Goal: Task Accomplishment & Management: Manage account settings

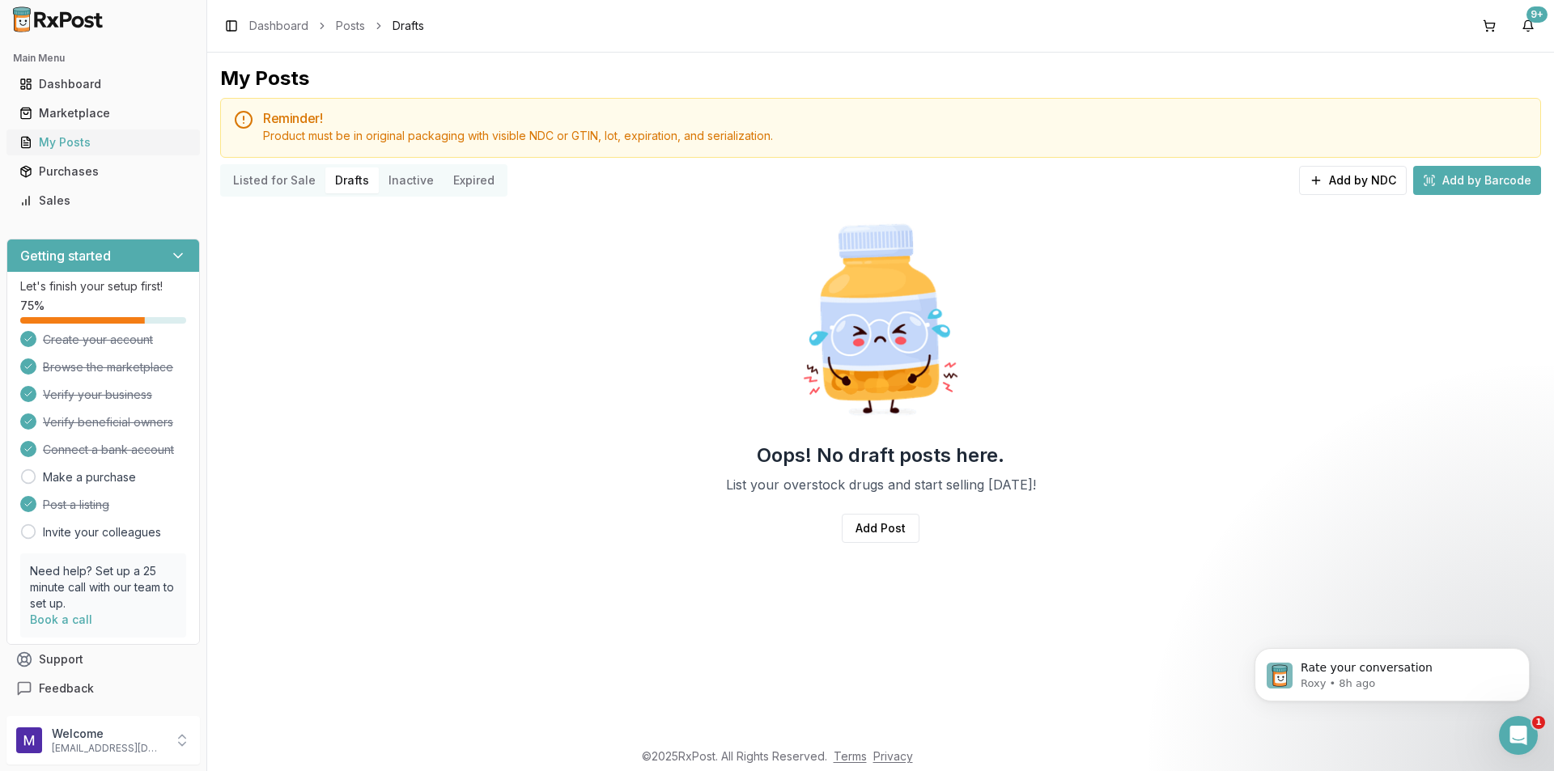
click at [85, 134] on div "My Posts" at bounding box center [103, 142] width 168 height 16
click at [299, 178] on button "Listed for Sale" at bounding box center [274, 181] width 102 height 26
click at [83, 200] on div "Sales" at bounding box center [103, 201] width 168 height 16
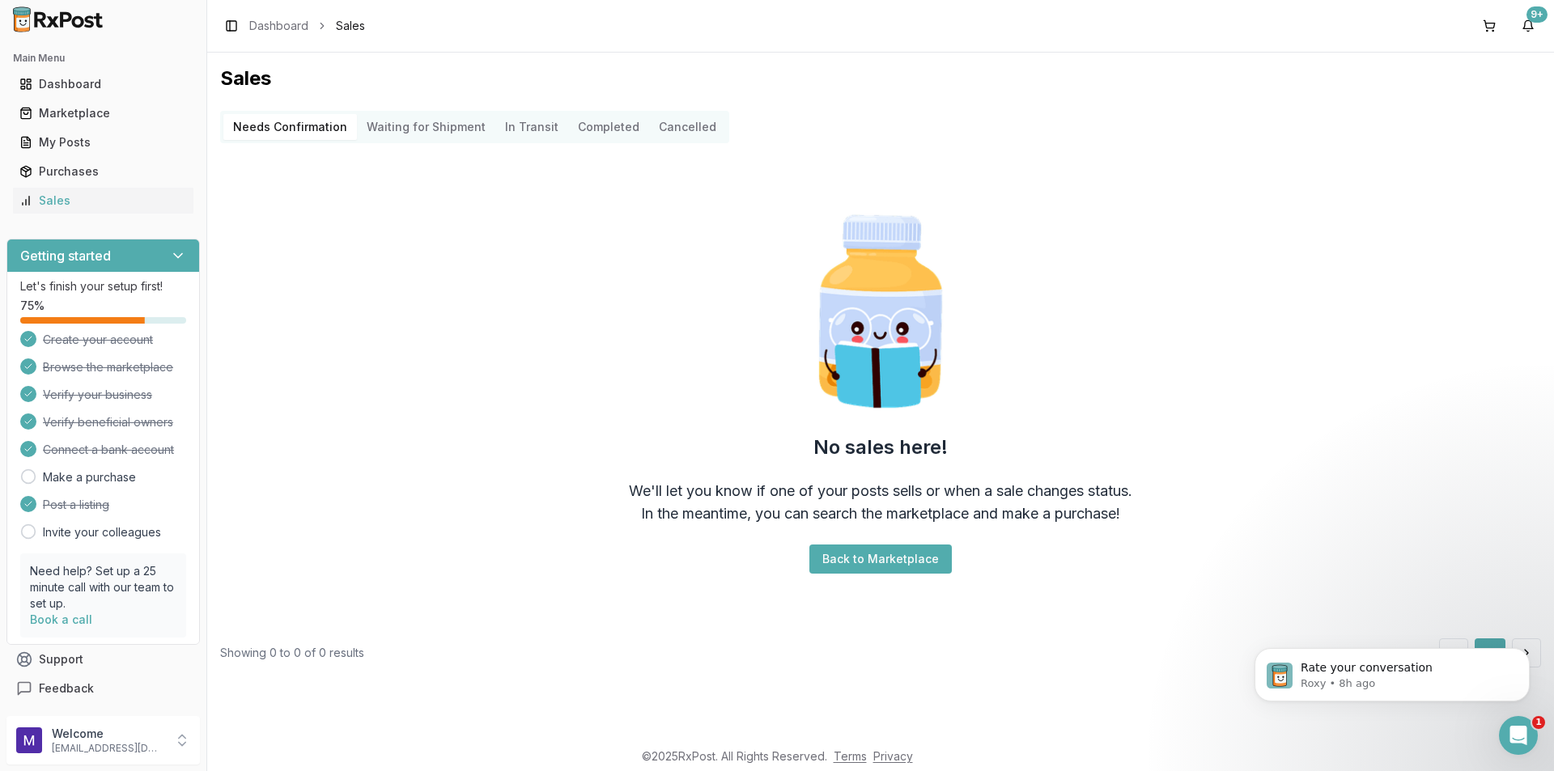
click at [393, 134] on Shipment "Waiting for Shipment" at bounding box center [426, 127] width 138 height 26
click at [534, 132] on Transit "In Transit" at bounding box center [531, 127] width 73 height 26
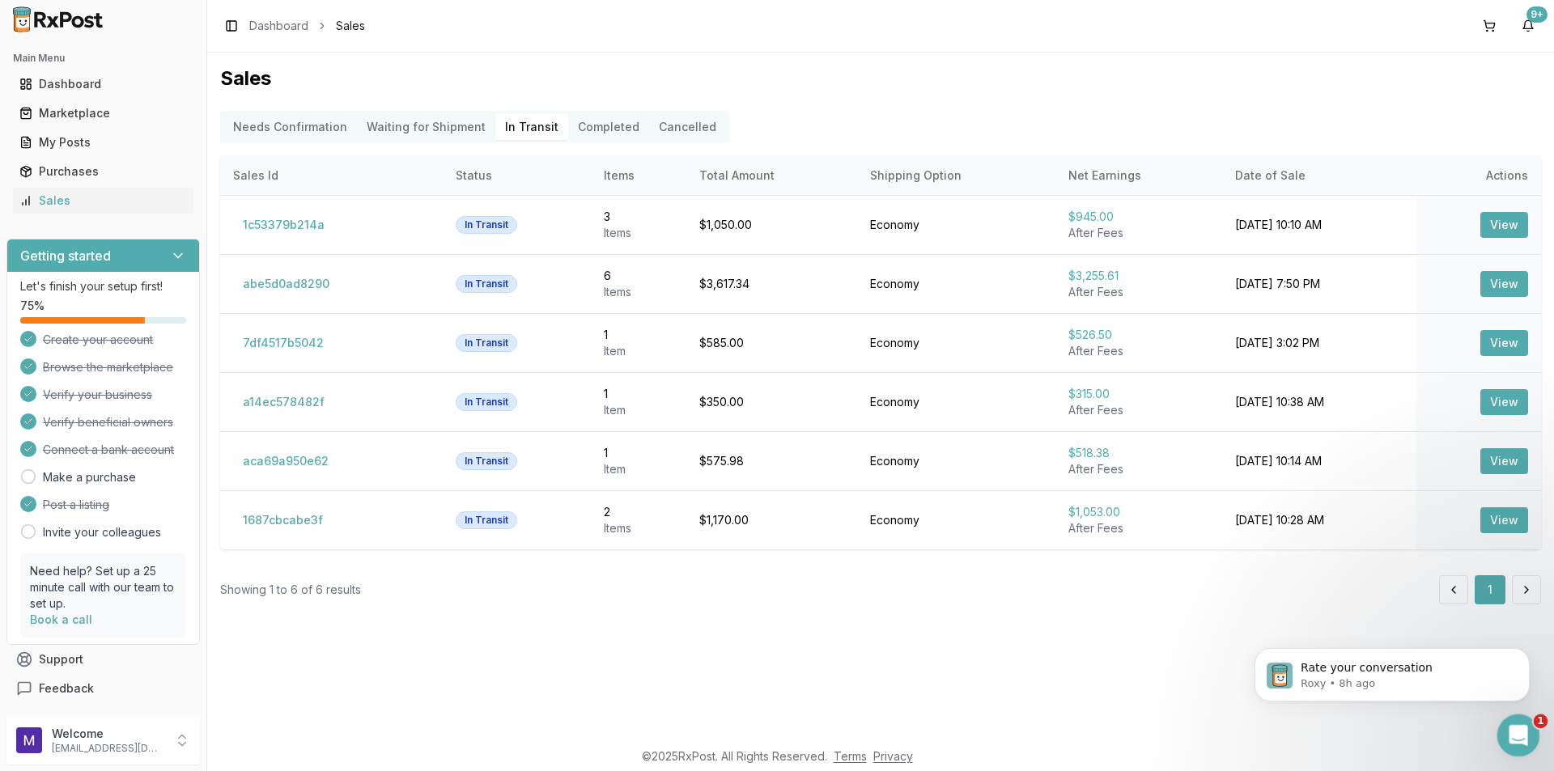
click at [1509, 730] on icon "Open Intercom Messenger" at bounding box center [1516, 733] width 27 height 27
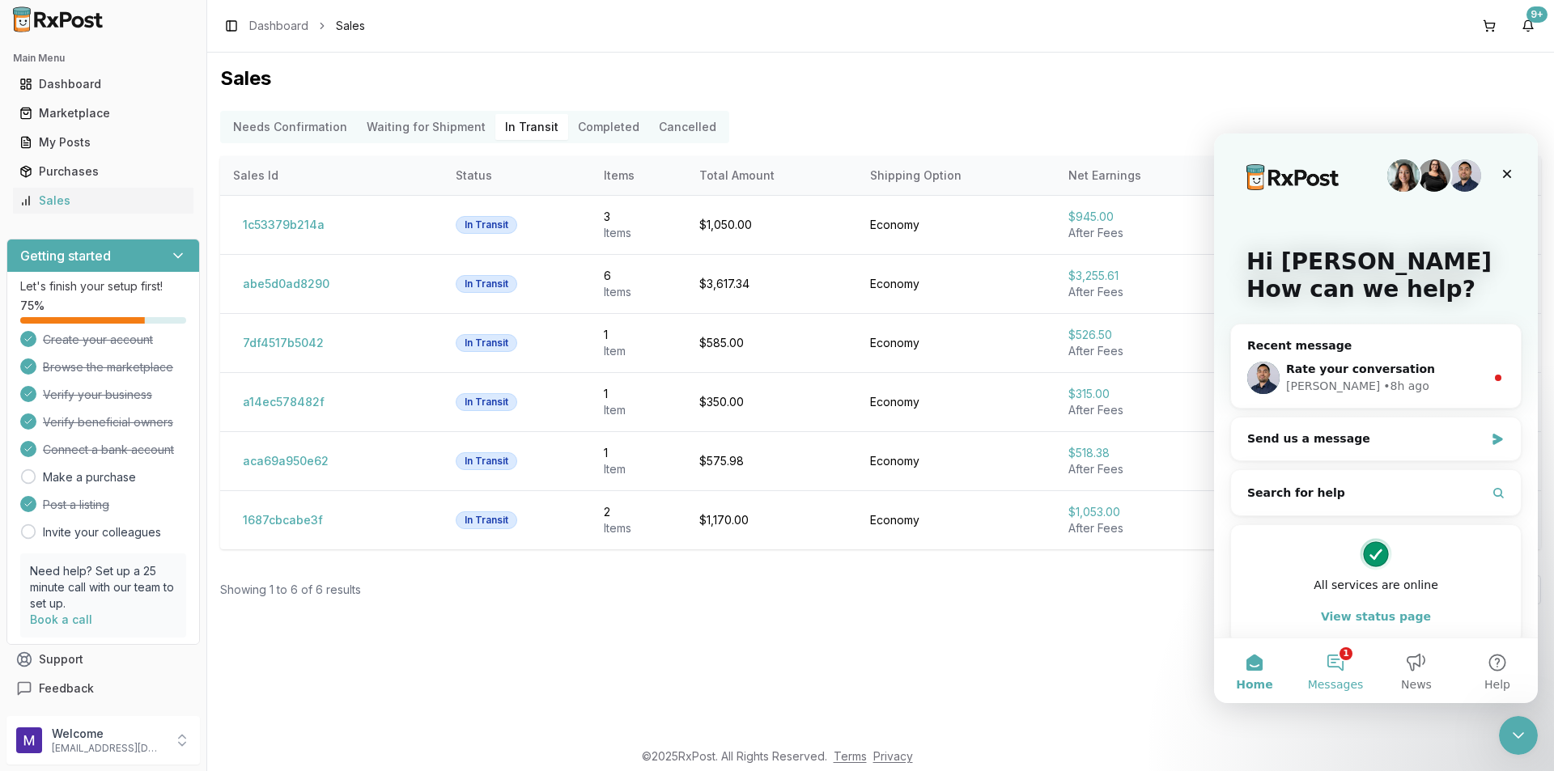
click at [1340, 685] on span "Messages" at bounding box center [1336, 684] width 56 height 11
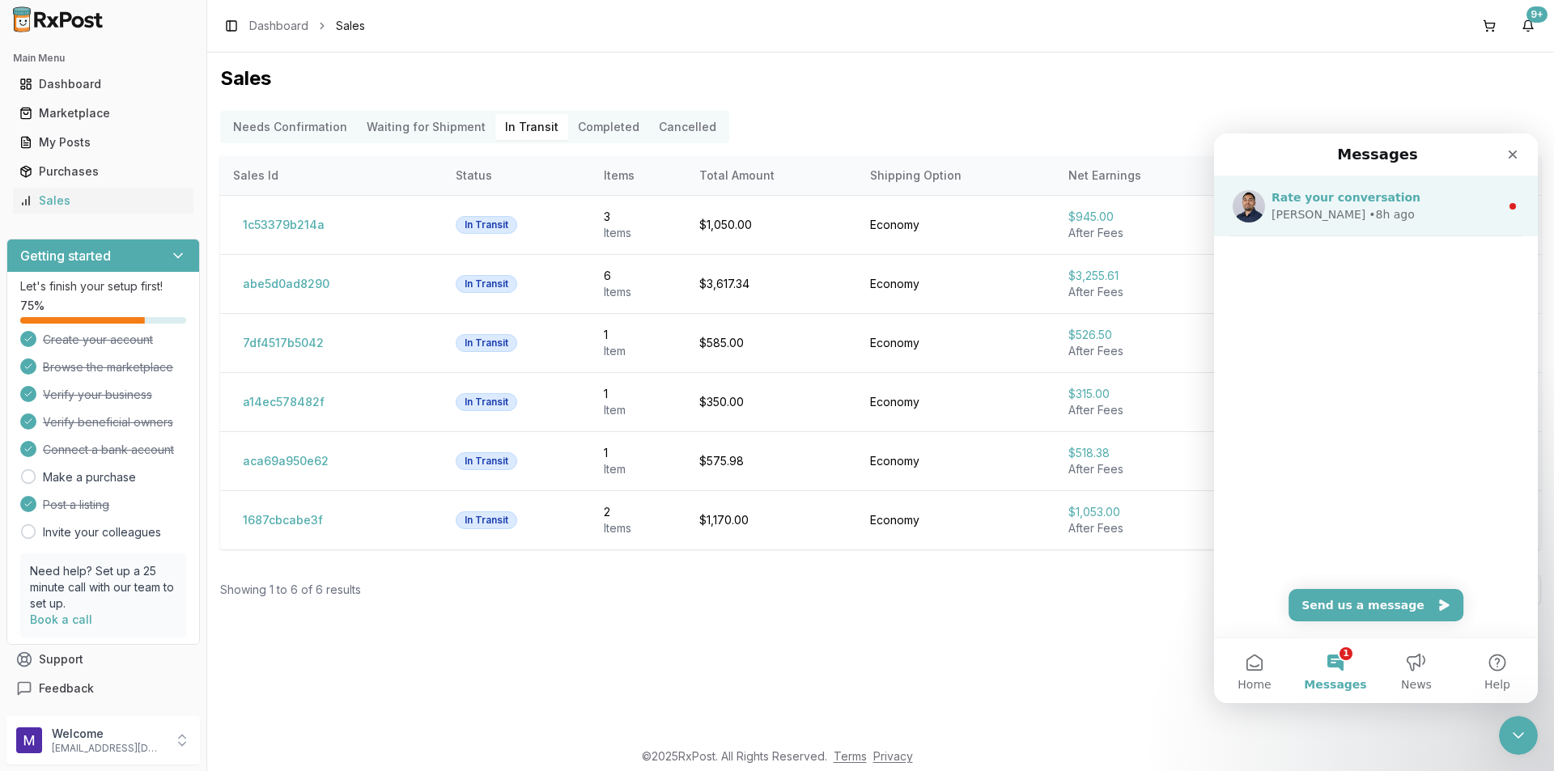
click at [1355, 213] on div "[PERSON_NAME] • 8h ago" at bounding box center [1385, 214] width 228 height 17
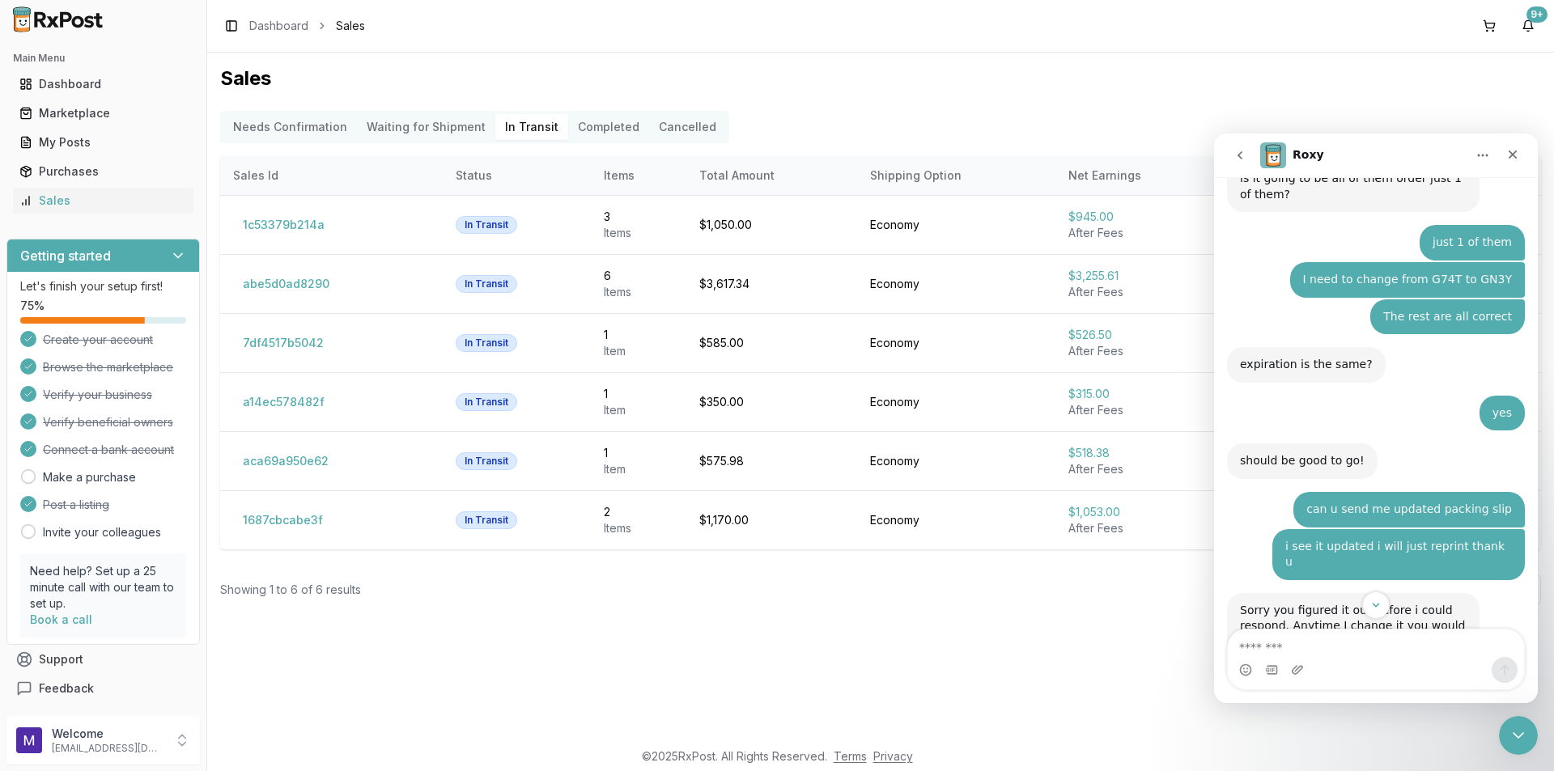
scroll to position [707, 0]
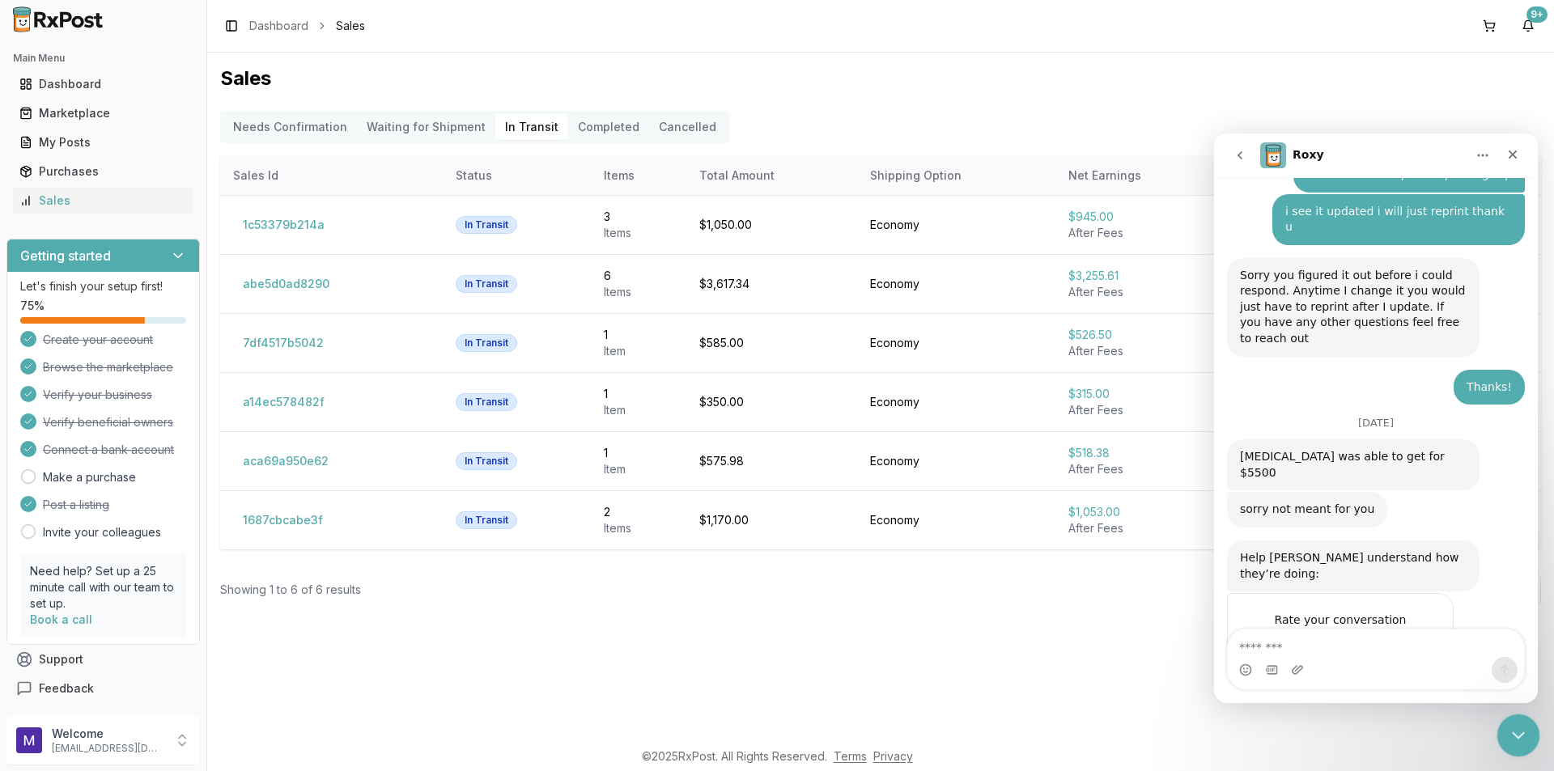
click at [1512, 744] on div "Close Intercom Messenger" at bounding box center [1515, 733] width 39 height 39
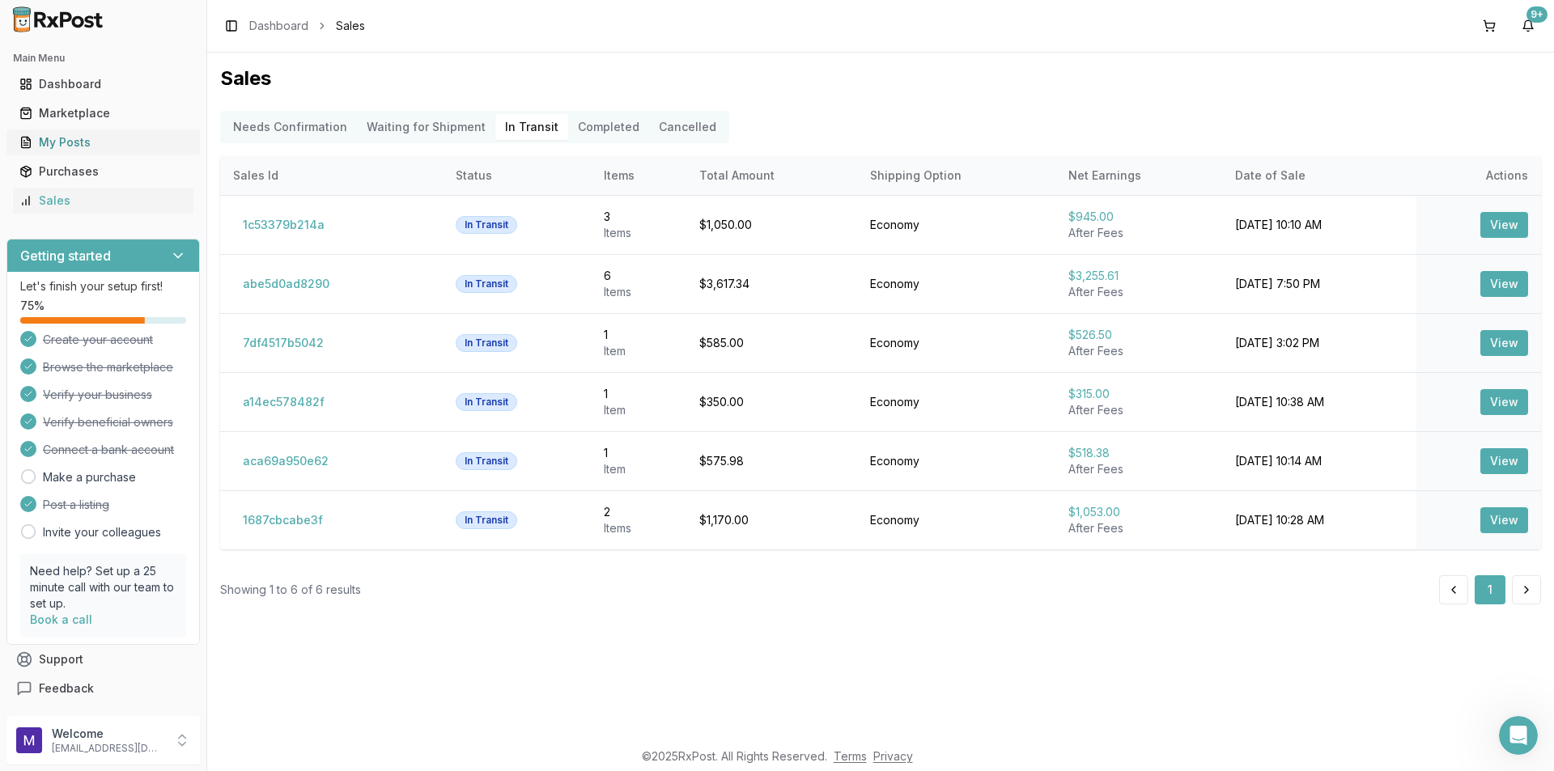
click at [61, 152] on link "My Posts" at bounding box center [103, 142] width 180 height 29
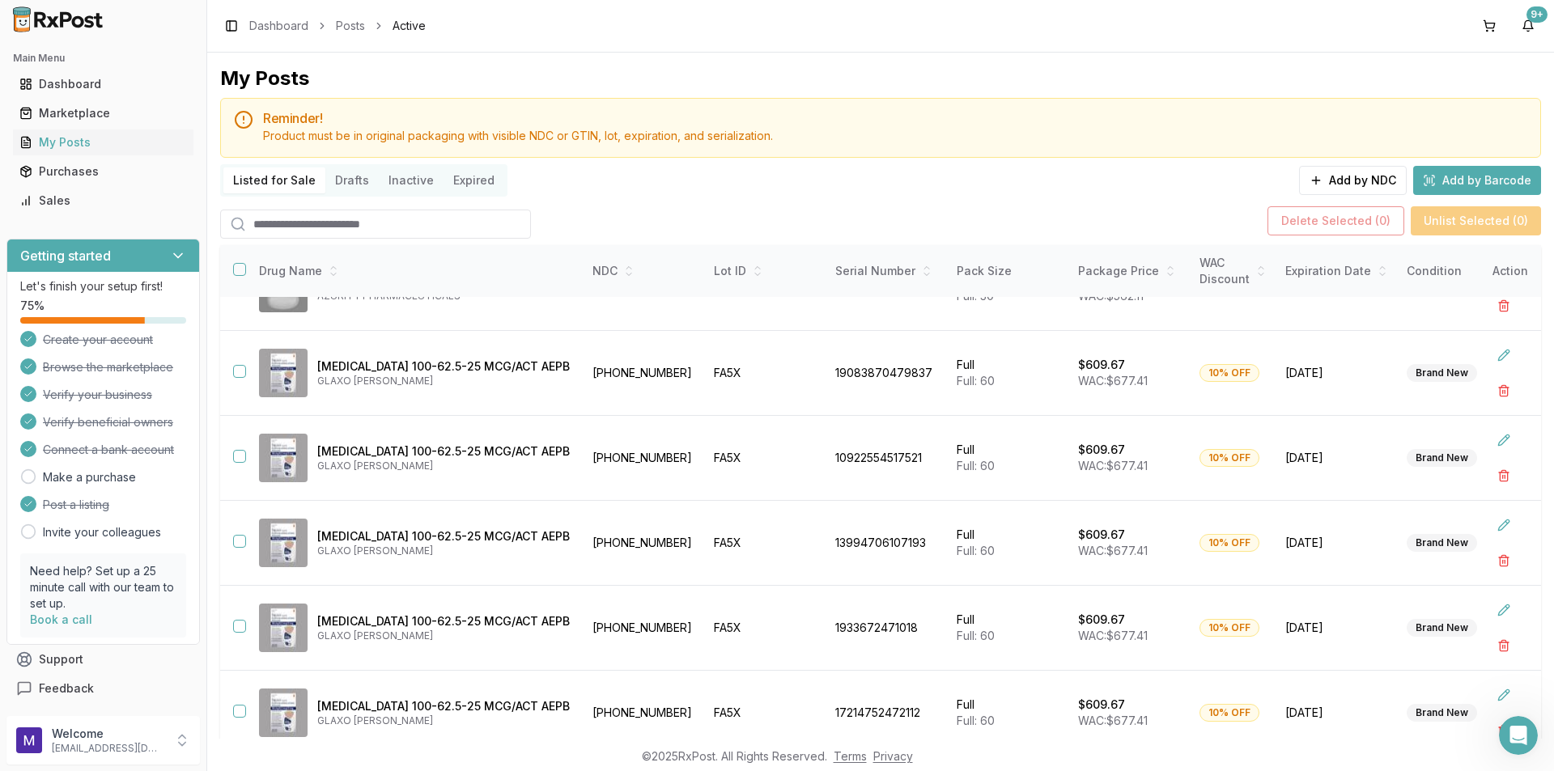
scroll to position [407, 0]
